Goal: Subscribe to service/newsletter

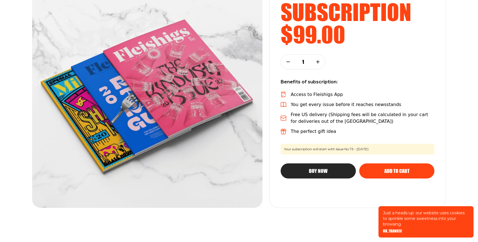
scroll to position [101, 0]
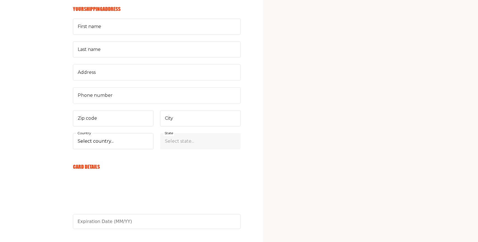
scroll to position [179, 0]
click at [124, 139] on select "Select country... United States Canada (+$29/subscription) Afghanistan (+$44/su…" at bounding box center [113, 141] width 80 height 16
select select "AU"
click at [73, 133] on select "Select country... United States Canada (+$29/subscription) Afghanistan (+$44/su…" at bounding box center [113, 141] width 80 height 16
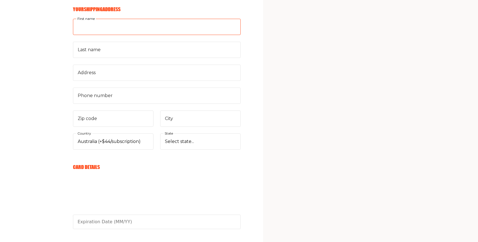
click at [176, 31] on input "First name" at bounding box center [157, 27] width 168 height 16
type input "chayamalka613@gmail.com"
type input "Chaya Malka"
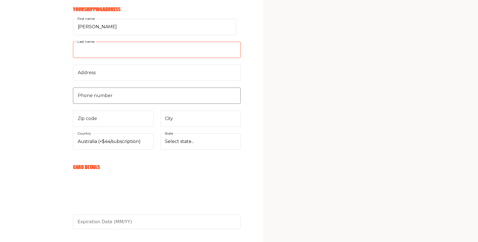
type input "Lederman"
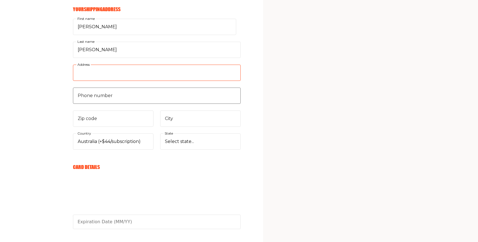
type input "1 Wimbledon Court"
type input "61480171310"
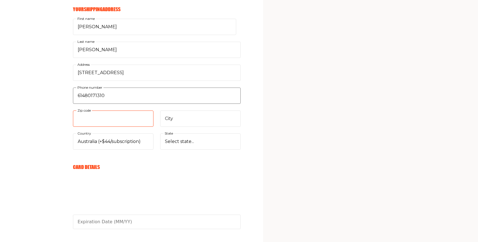
type input "3183"
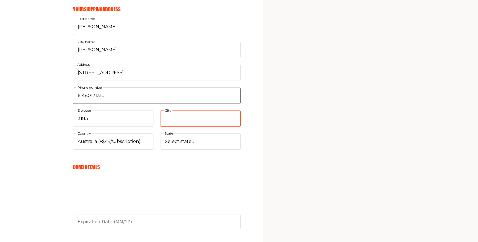
type input "East St Kilda"
click at [201, 128] on div "Chaya Malka First name Lederman Last name 1 Wimbledon Court Address 61480171310…" at bounding box center [157, 84] width 168 height 130
click at [201, 132] on div "Chaya Malka First name Lederman Last name 1 Wimbledon Court Address 61480171310…" at bounding box center [157, 84] width 168 height 130
click at [198, 142] on select "Select state... Australian Capital Territory Queensland Tasmania Victoria North…" at bounding box center [200, 141] width 80 height 16
select select "Victoria"
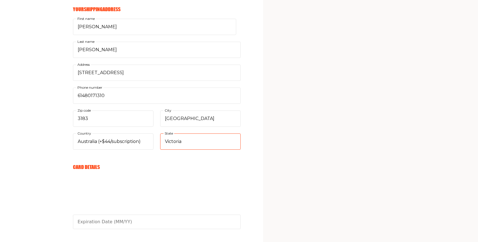
click at [160, 133] on select "Select state... Australian Capital Territory Queensland Tasmania Victoria North…" at bounding box center [200, 141] width 80 height 16
click at [343, 140] on div "My Cart Annual Subscription 1 Year (11 Issues) 1 $99.00 glatt Discount code Rem…" at bounding box center [341, 108] width 134 height 532
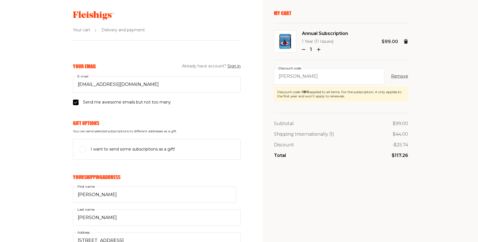
scroll to position [22, 0]
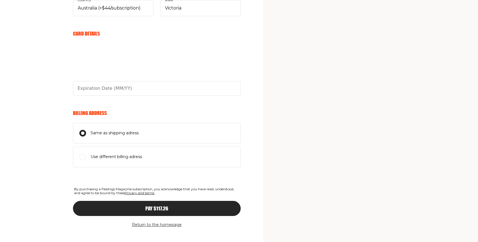
scroll to position [313, 0]
